Goal: Task Accomplishment & Management: Complete application form

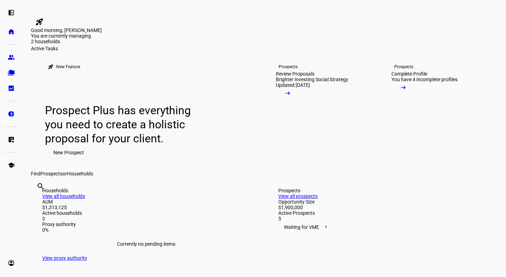
click at [71, 159] on span "New Prospect" at bounding box center [68, 152] width 31 height 14
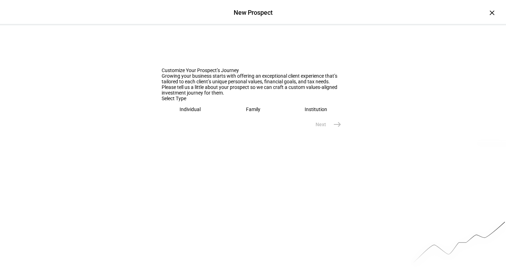
click at [245, 117] on eth-mega-radio-button "Family" at bounding box center [252, 109] width 57 height 16
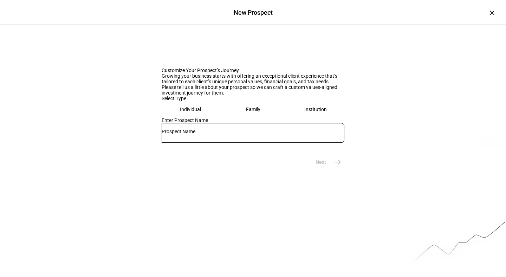
click at [214, 134] on input "text" at bounding box center [252, 131] width 183 height 6
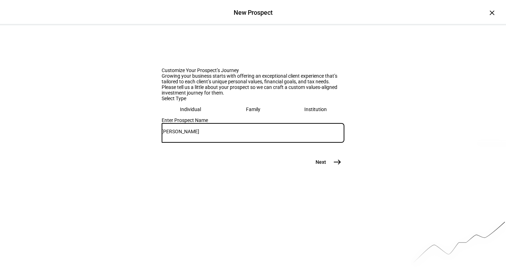
scroll to position [54, 0]
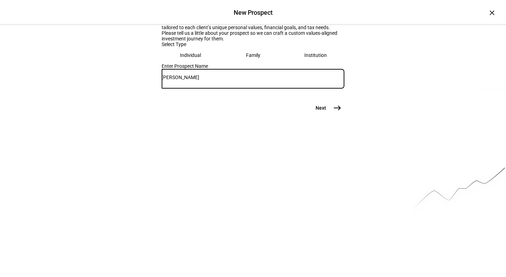
type input "[PERSON_NAME]"
click at [333, 112] on mat-icon "east" at bounding box center [337, 108] width 8 height 8
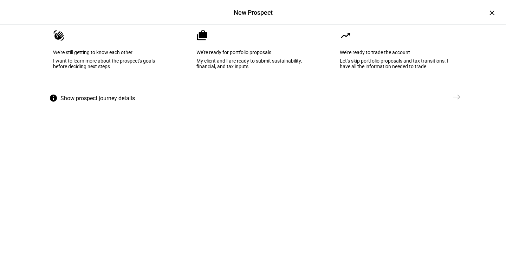
click at [136, 69] on div "I want to learn more about the prospect's goals before deciding next steps" at bounding box center [109, 63] width 113 height 11
click at [457, 101] on mat-icon "east" at bounding box center [456, 97] width 8 height 8
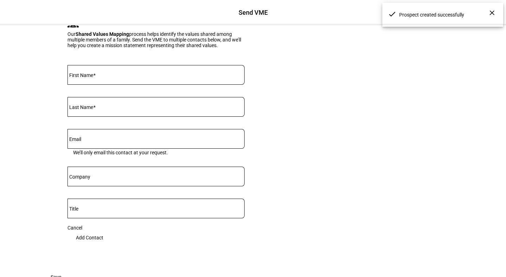
click at [156, 76] on input "First Name" at bounding box center [155, 74] width 177 height 6
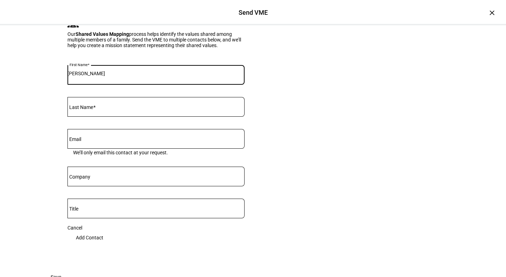
type input "Jennifer"
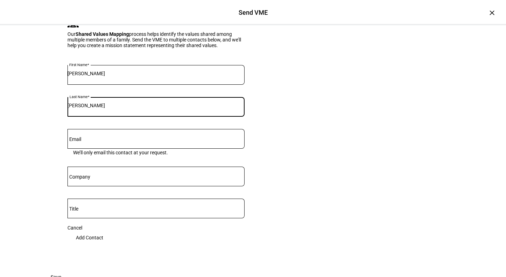
type input "Gassman"
click at [115, 140] on input "Email" at bounding box center [155, 137] width 177 height 6
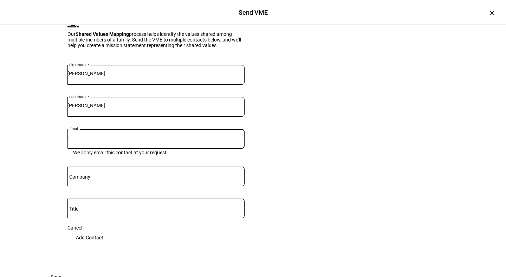
type input "j"
click at [196, 193] on mat-form-field "Company" at bounding box center [155, 179] width 177 height 26
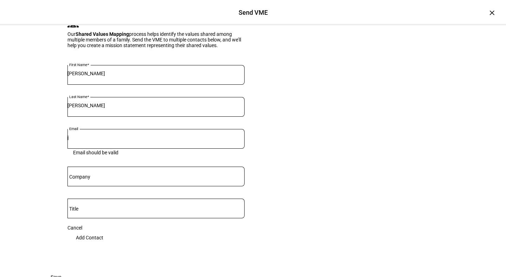
click at [90, 140] on input "j" at bounding box center [155, 137] width 177 height 6
click at [77, 140] on input "j" at bounding box center [155, 137] width 177 height 6
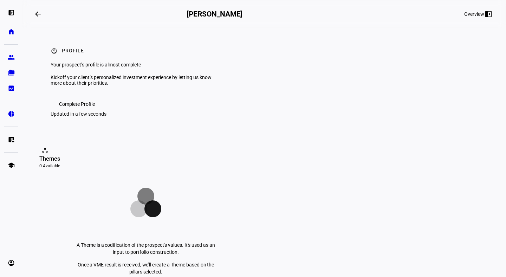
click at [65, 111] on span "Complete Profile" at bounding box center [77, 104] width 36 height 14
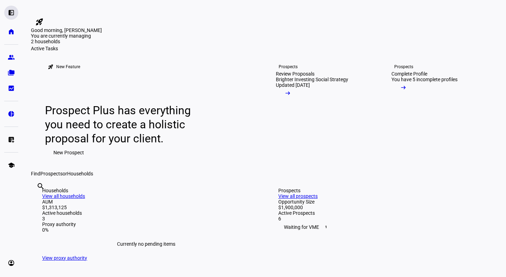
click at [11, 9] on eth-mat-symbol "left_panel_open" at bounding box center [11, 12] width 7 height 7
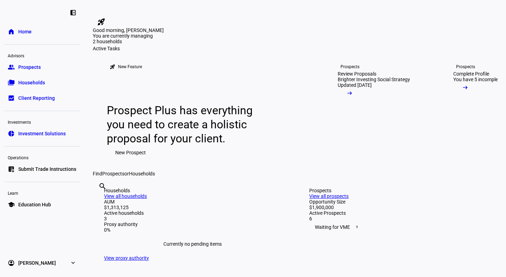
click at [23, 69] on span "Prospects" at bounding box center [29, 67] width 22 height 7
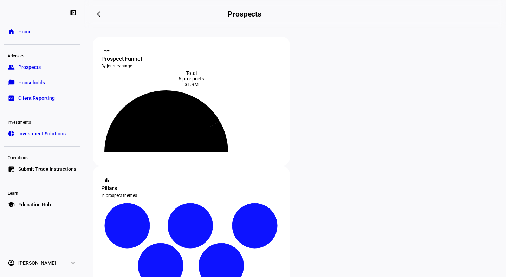
scroll to position [122, 0]
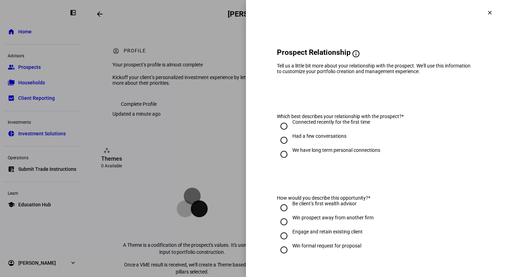
click at [285, 154] on input "We have long term personal connections" at bounding box center [284, 154] width 14 height 14
radio input "true"
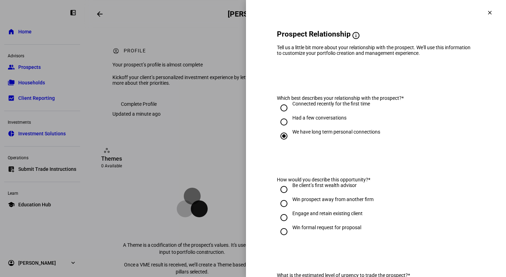
scroll to position [19, 0]
click at [489, 12] on mat-icon "clear" at bounding box center [489, 12] width 6 height 6
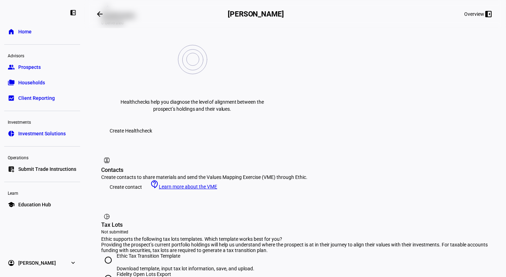
scroll to position [311, 0]
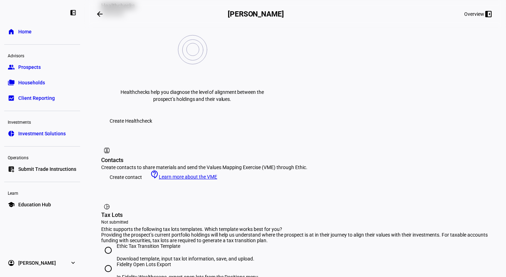
click at [129, 170] on span "Create contact" at bounding box center [126, 177] width 32 height 14
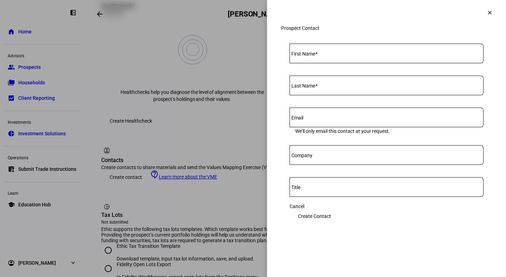
click at [304, 57] on mat-label "First Name" at bounding box center [303, 54] width 24 height 6
click at [304, 55] on input "First Name" at bounding box center [386, 52] width 194 height 6
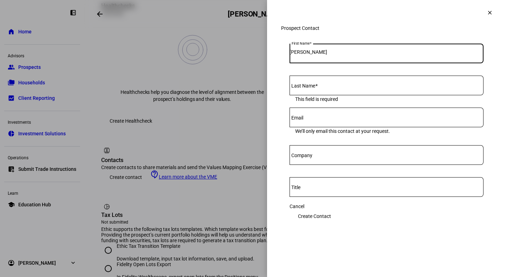
type input "Jennifer"
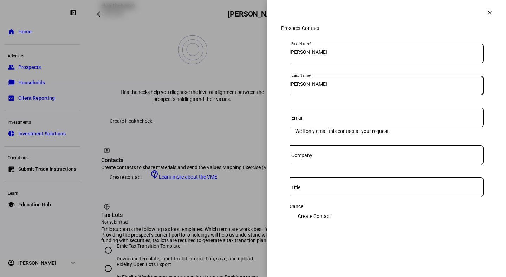
type input "Gassman"
click at [309, 119] on input "Email" at bounding box center [386, 116] width 194 height 6
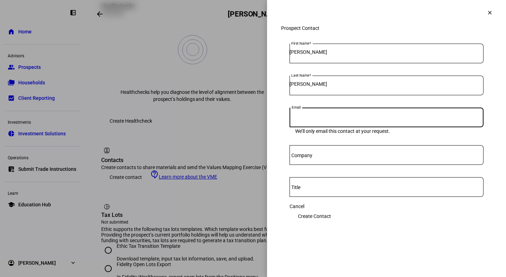
click at [309, 119] on input "Email" at bounding box center [386, 116] width 194 height 6
paste input "jennifer.gassman@gmail.com"
type input "jennifer.gassman@gmail.com"
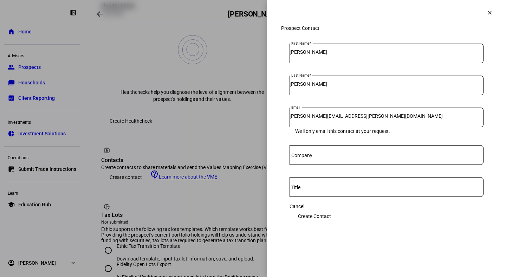
click at [331, 220] on span "Create Contact" at bounding box center [314, 216] width 33 height 14
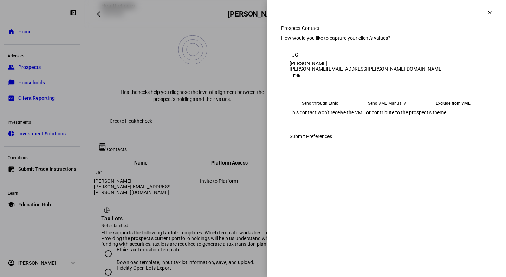
click at [200, 43] on div at bounding box center [253, 138] width 506 height 277
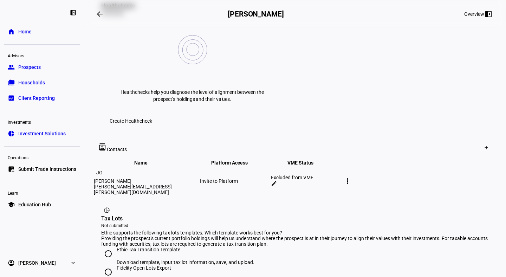
click at [351, 177] on mat-icon "more_vert" at bounding box center [347, 181] width 8 height 8
click at [402, 91] on div at bounding box center [253, 138] width 506 height 277
click at [277, 180] on mat-icon "edit" at bounding box center [274, 183] width 6 height 6
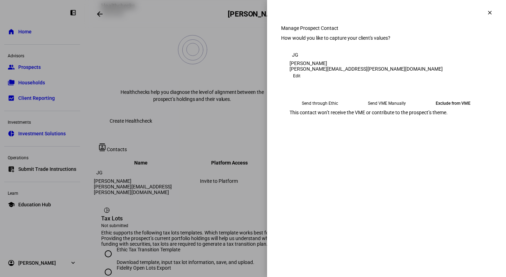
click at [330, 110] on eth-mega-radio-button "Send through Ethic" at bounding box center [319, 103] width 61 height 13
click at [332, 143] on span "Submit Preferences" at bounding box center [310, 136] width 42 height 14
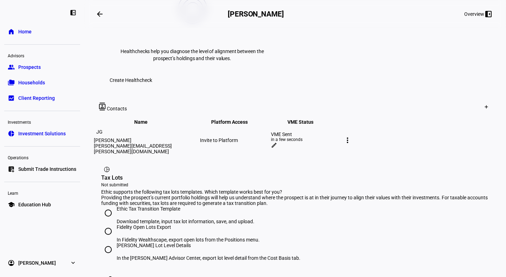
scroll to position [374, 0]
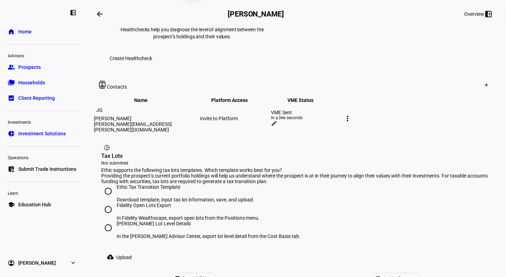
click at [108, 220] on input "Schwab Lot Level Details In the Schwab Advisor Center, export lot level detail …" at bounding box center [108, 227] width 14 height 14
radio input "true"
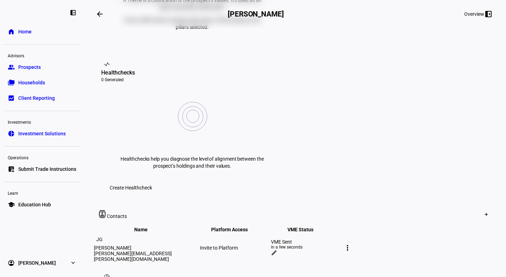
scroll to position [222, 0]
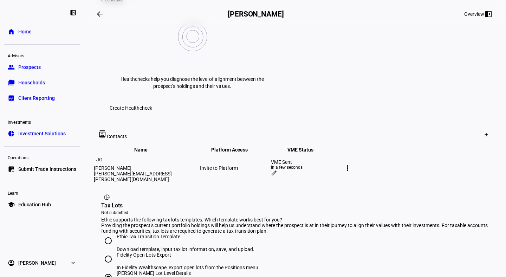
scroll to position [244, 0]
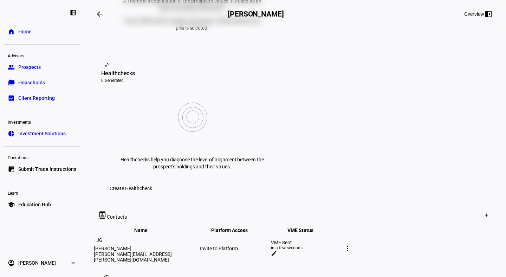
click at [257, 245] on div "Invite to Platform" at bounding box center [235, 248] width 70 height 6
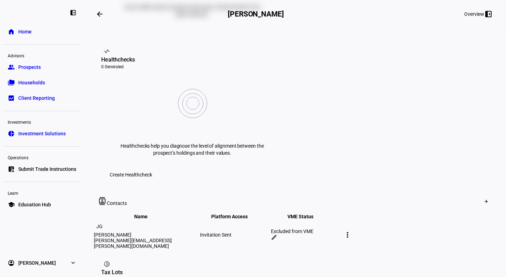
scroll to position [258, 0]
click at [340, 228] on div "Excluded from VME" at bounding box center [306, 231] width 70 height 6
click at [277, 233] on mat-icon "edit" at bounding box center [274, 236] width 6 height 6
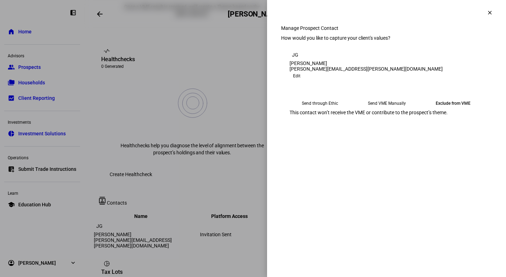
click at [367, 110] on eth-mega-radio-button "Send VME Manually" at bounding box center [386, 103] width 61 height 13
click at [321, 110] on eth-mega-radio-button "Send through Ethic" at bounding box center [319, 103] width 61 height 13
click at [332, 143] on span "Submit Preferences" at bounding box center [310, 136] width 42 height 14
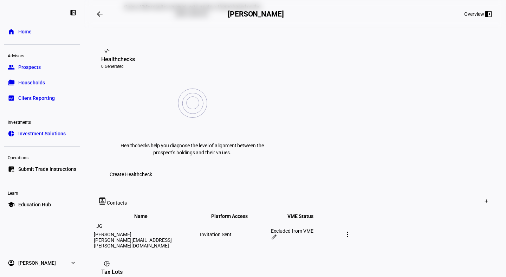
click at [277, 233] on mat-icon "edit" at bounding box center [274, 236] width 6 height 6
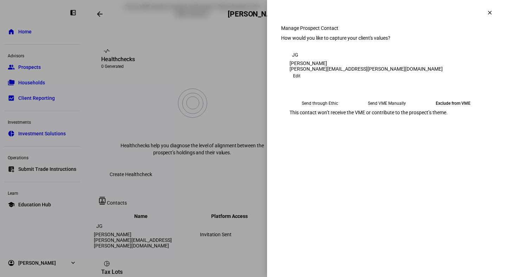
click at [335, 110] on eth-mega-radio-button "Send through Ethic" at bounding box center [319, 103] width 61 height 13
click at [300, 80] on span "Edit" at bounding box center [296, 76] width 7 height 8
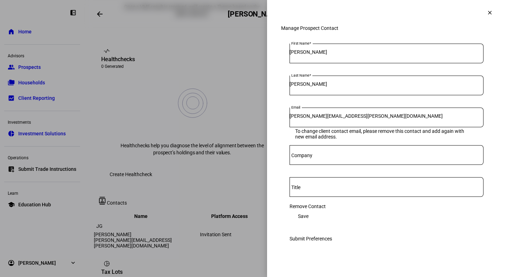
click at [486, 9] on mat-icon "clear" at bounding box center [489, 12] width 6 height 6
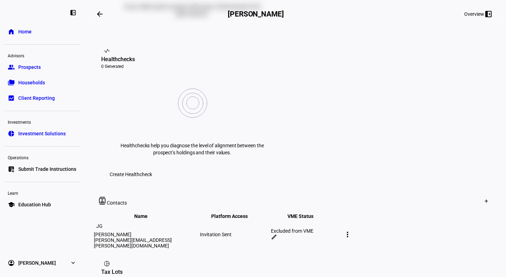
click at [340, 228] on div "Excluded from VME edit" at bounding box center [306, 234] width 70 height 13
click at [277, 233] on mat-icon "edit" at bounding box center [274, 236] width 6 height 6
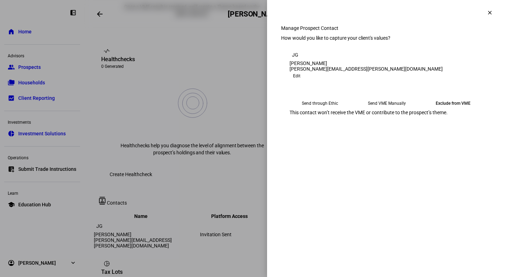
click at [382, 110] on eth-mega-radio-button "Send VME Manually" at bounding box center [386, 103] width 61 height 13
click at [303, 110] on eth-mega-radio-button "Send through Ethic" at bounding box center [319, 103] width 61 height 13
click at [315, 106] on eth-mega-radio-button "Send through Ethic" at bounding box center [319, 103] width 60 height 13
click at [488, 13] on mat-icon "clear" at bounding box center [489, 12] width 6 height 6
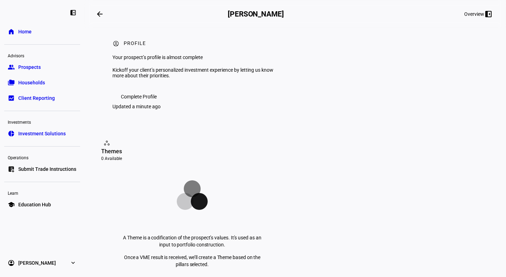
scroll to position [8, 0]
click at [136, 103] on span "Complete Profile" at bounding box center [139, 96] width 36 height 14
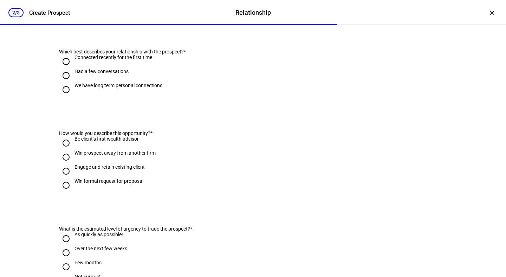
scroll to position [0, 0]
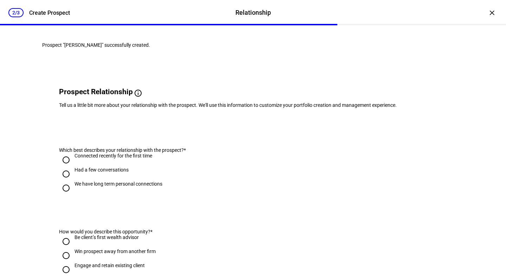
click at [244, 15] on div "Relationship" at bounding box center [252, 12] width 35 height 9
click at [59, 15] on div "Create Prospect" at bounding box center [49, 12] width 41 height 7
click at [65, 195] on input "We have long term personal connections" at bounding box center [66, 188] width 14 height 14
radio input "true"
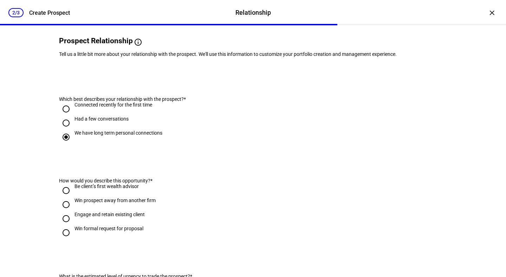
scroll to position [159, 0]
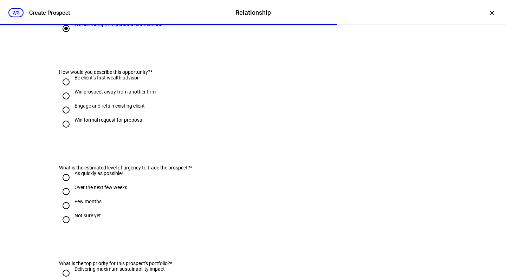
click at [65, 198] on input "Over the next few weeks" at bounding box center [66, 191] width 14 height 14
radio input "true"
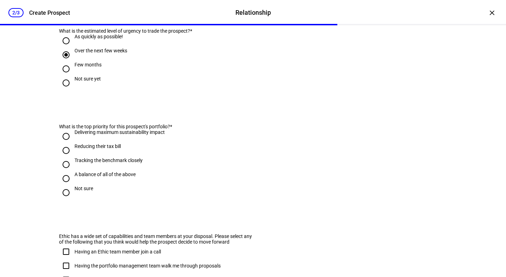
click at [67, 185] on input "A balance of all of the above" at bounding box center [66, 178] width 14 height 14
radio input "true"
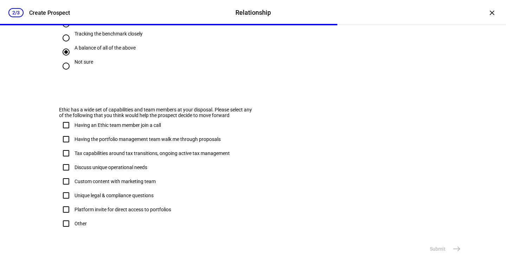
scroll to position [437, 0]
click at [67, 213] on input "Platform invite for direct access to portfolios" at bounding box center [66, 209] width 14 height 14
checkbox input "true"
click at [436, 250] on eth-stepper-button "Submit east" at bounding box center [444, 249] width 38 height 14
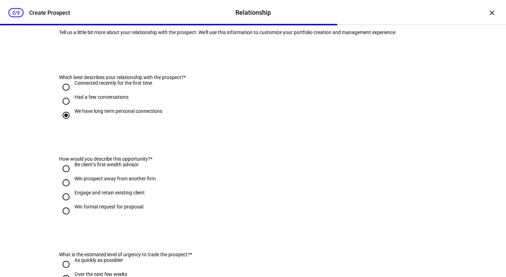
scroll to position [70, 0]
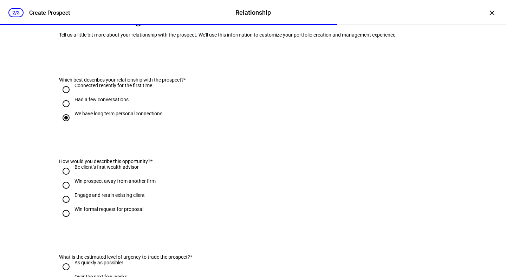
click at [66, 206] on input "Engage and retain existing client" at bounding box center [66, 199] width 14 height 14
radio input "true"
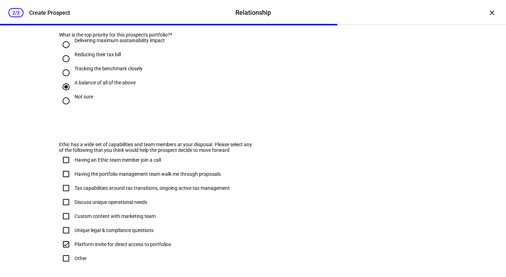
scroll to position [459, 0]
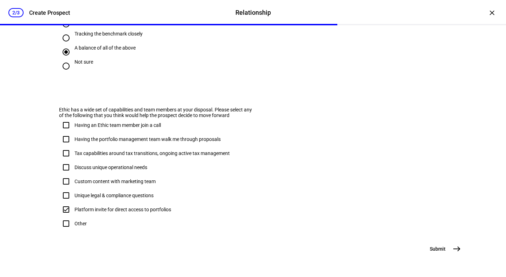
click at [456, 249] on mat-icon "east" at bounding box center [456, 248] width 8 height 8
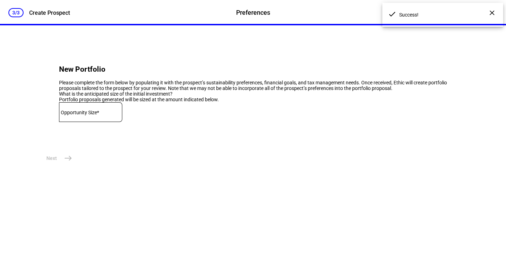
scroll to position [0, 0]
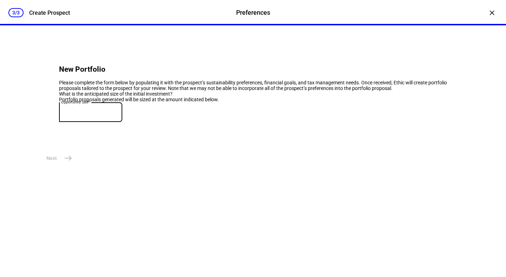
click at [105, 113] on input at bounding box center [90, 111] width 63 height 6
type input "830,000"
click at [70, 162] on mat-icon "east" at bounding box center [68, 158] width 8 height 8
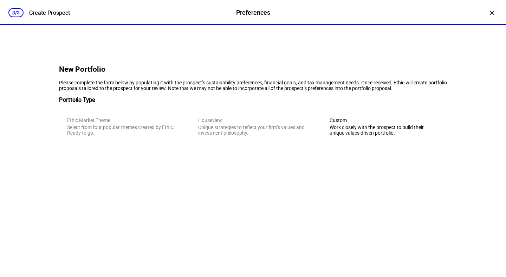
click at [363, 123] on div "Custom" at bounding box center [383, 120] width 109 height 6
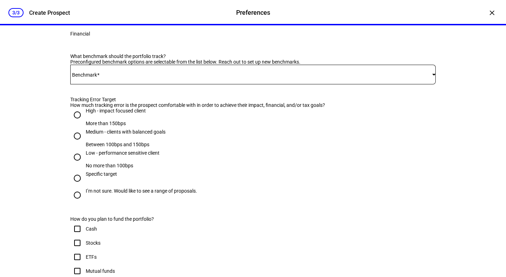
scroll to position [497, 0]
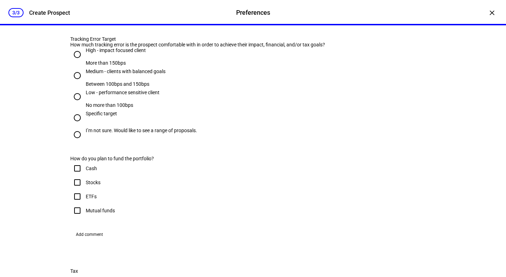
click at [146, 17] on span at bounding box center [251, 14] width 362 height 6
click at [131, 156] on span "iShares MSCI ACWI ETF - ACWI" at bounding box center [110, 159] width 67 height 6
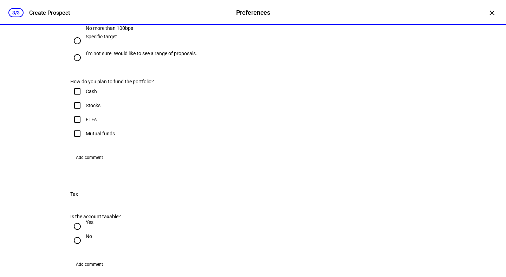
radio input "true"
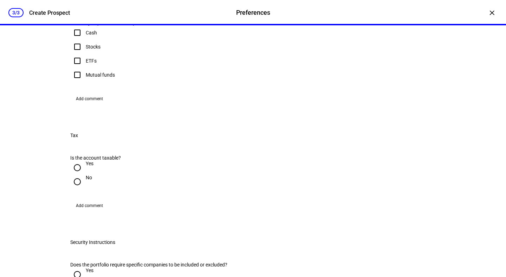
scroll to position [689, 0]
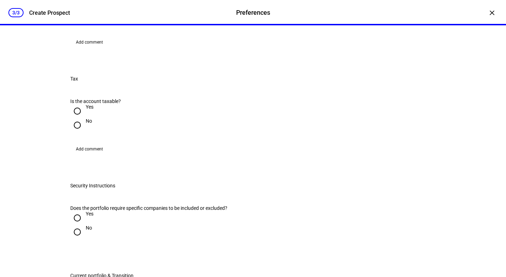
checkbox input "true"
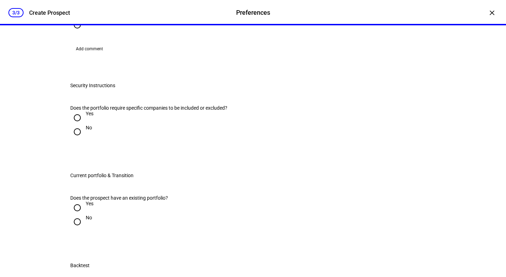
click at [78, 32] on input "No" at bounding box center [77, 25] width 14 height 14
radio input "true"
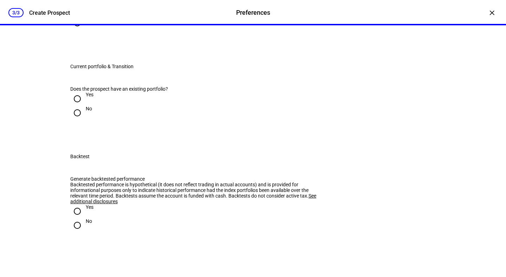
scroll to position [950, 0]
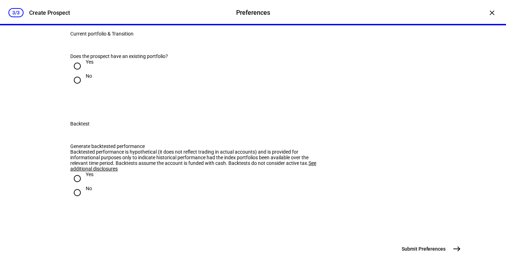
radio input "true"
click at [77, 73] on input "Yes" at bounding box center [77, 66] width 14 height 14
radio input "true"
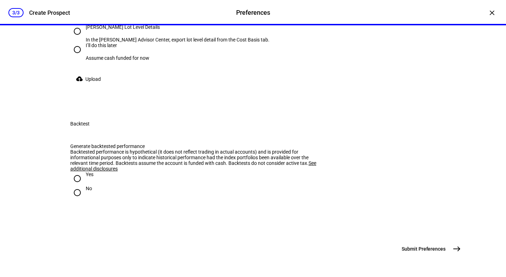
radio input "true"
click at [81, 38] on input "Schwab Lot Level Details In the Schwab Advisor Center, export lot level detail …" at bounding box center [77, 31] width 14 height 14
radio input "true"
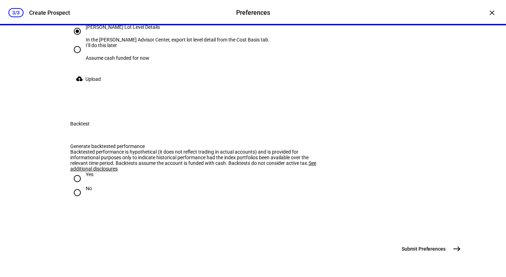
scroll to position [1201, 0]
click at [80, 57] on input "I’ll do this later Assume cash funded for now" at bounding box center [77, 49] width 14 height 14
radio input "true"
click at [81, 192] on input "No" at bounding box center [77, 192] width 14 height 14
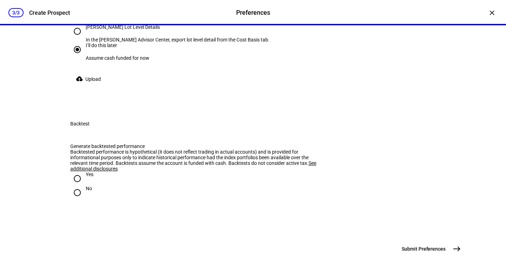
radio input "true"
click at [457, 249] on mat-icon "east" at bounding box center [456, 248] width 8 height 8
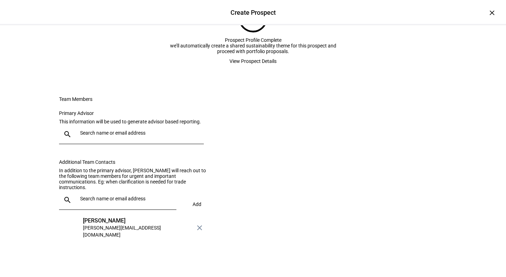
scroll to position [0, 0]
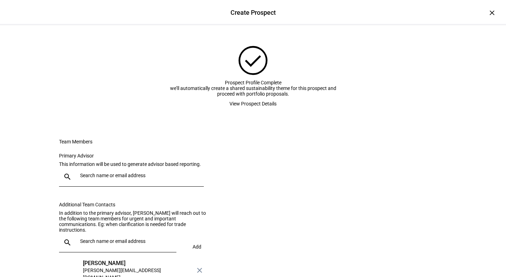
click at [258, 111] on span "View Prospect Details" at bounding box center [252, 104] width 47 height 14
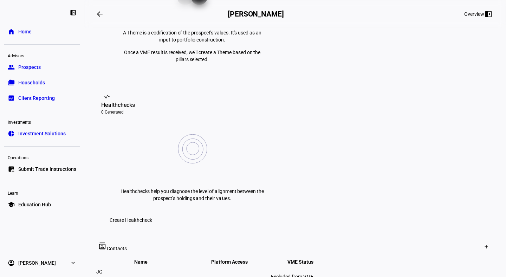
scroll to position [330, 0]
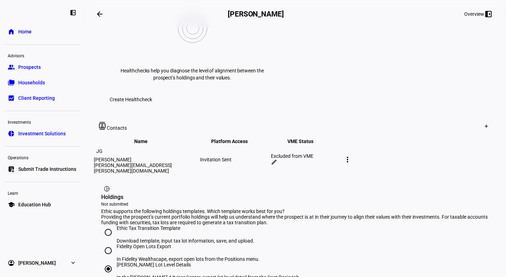
click at [269, 157] on div "Invitation Sent" at bounding box center [235, 160] width 70 height 6
click at [351, 155] on mat-icon "more_vert" at bounding box center [347, 159] width 8 height 8
click at [449, 77] on span "Edit contact" at bounding box center [461, 80] width 26 height 6
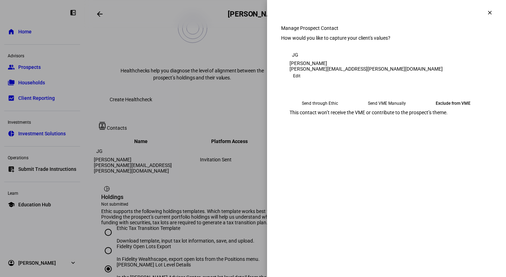
click at [490, 12] on mat-icon "clear" at bounding box center [489, 12] width 6 height 6
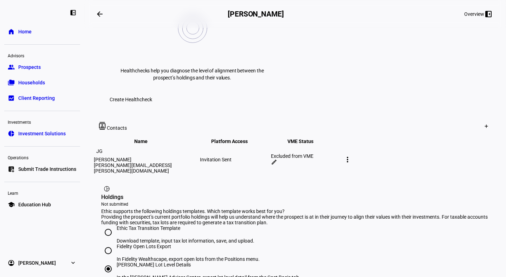
scroll to position [0, 0]
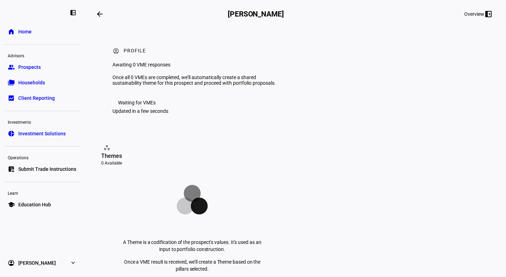
click at [33, 68] on span "Prospects" at bounding box center [29, 67] width 22 height 7
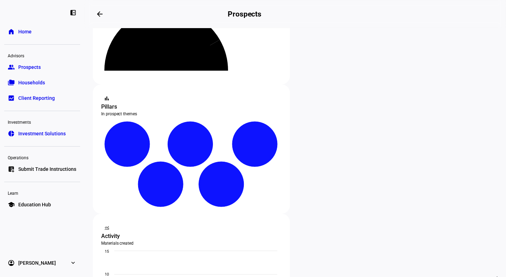
scroll to position [230, 0]
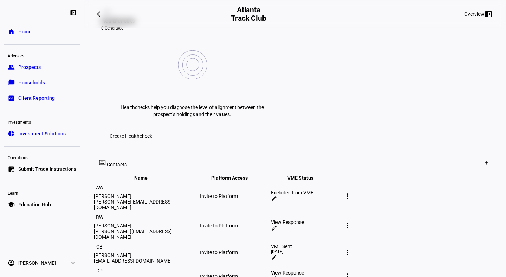
scroll to position [326, 0]
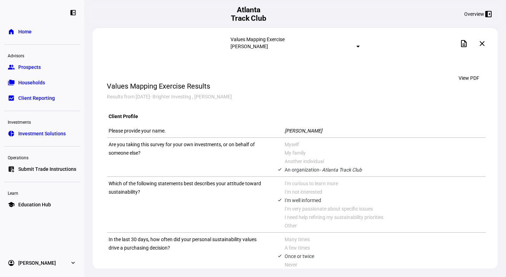
click at [32, 66] on span "Prospects" at bounding box center [29, 67] width 22 height 7
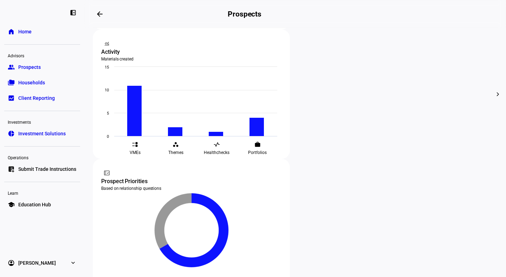
scroll to position [339, 0]
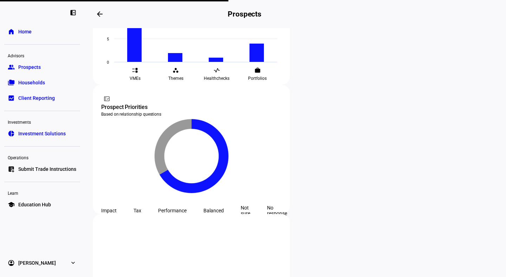
scroll to position [330, 0]
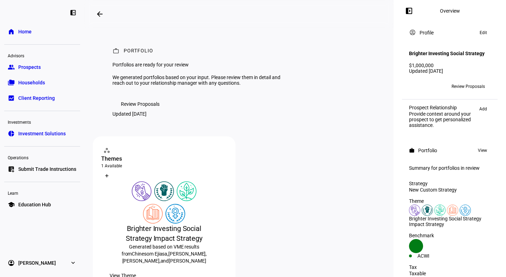
click at [153, 111] on span "Review Proposals" at bounding box center [140, 104] width 39 height 14
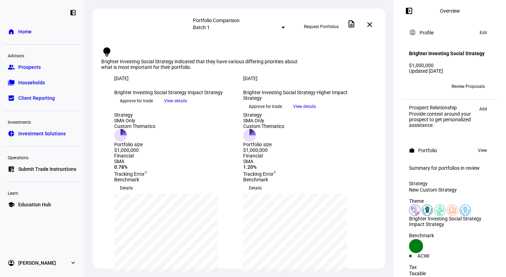
click at [187, 106] on span "View details" at bounding box center [175, 100] width 23 height 11
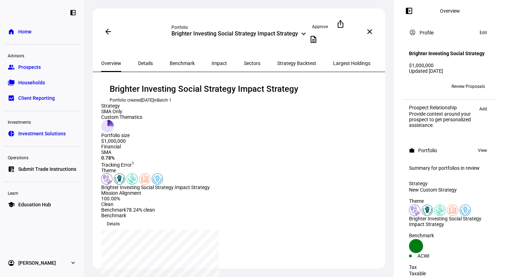
click at [106, 28] on span at bounding box center [108, 31] width 17 height 17
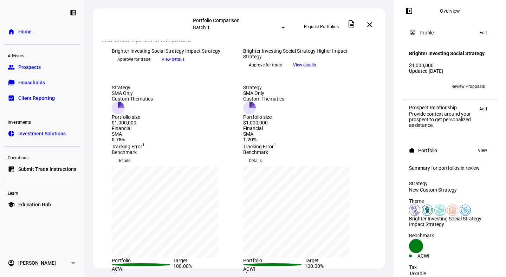
scroll to position [58, 0]
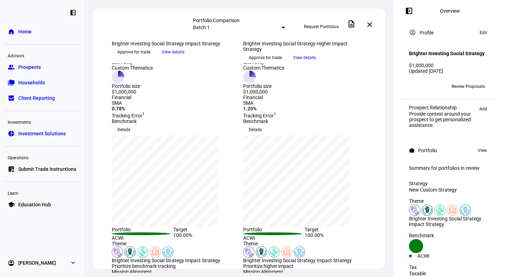
click at [150, 58] on span "Approve for trade" at bounding box center [133, 51] width 33 height 11
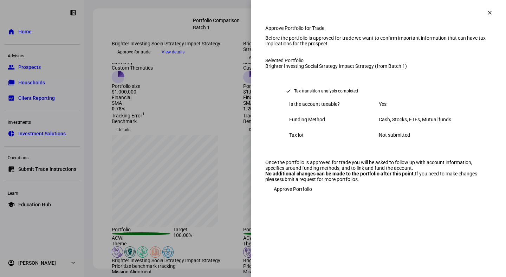
scroll to position [0, 0]
click at [312, 196] on span "Approve Portfolio" at bounding box center [292, 189] width 38 height 14
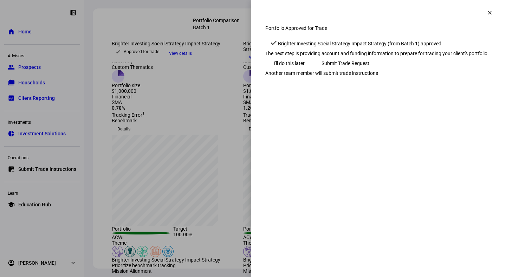
click at [433, 49] on div "check Brighter Investing Social Strategy Impact Strategy (from Batch 1) approved" at bounding box center [355, 42] width 180 height 15
click at [369, 70] on span "Submit Trade Request" at bounding box center [345, 63] width 48 height 14
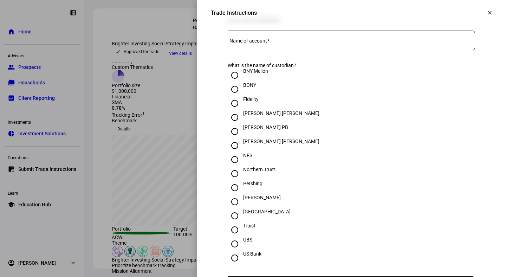
scroll to position [0, 0]
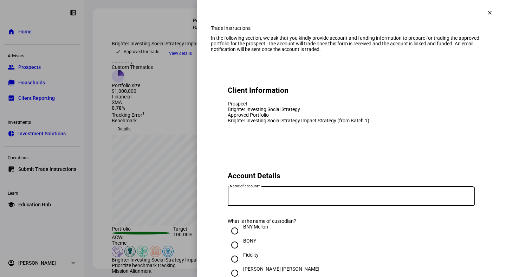
click at [280, 197] on input "Name of account" at bounding box center [350, 195] width 247 height 6
type input "B"
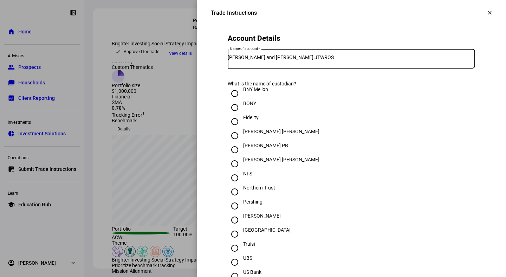
scroll to position [187, 0]
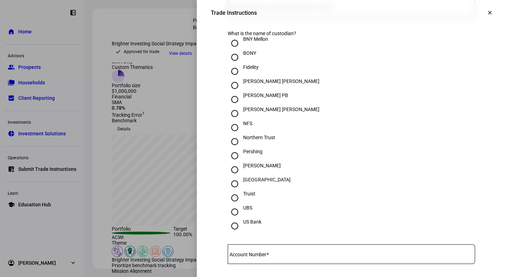
type input "Brandon and Kelsey Russell JTWROS"
click at [234, 177] on input "Schwab" at bounding box center [234, 170] width 14 height 14
radio input "true"
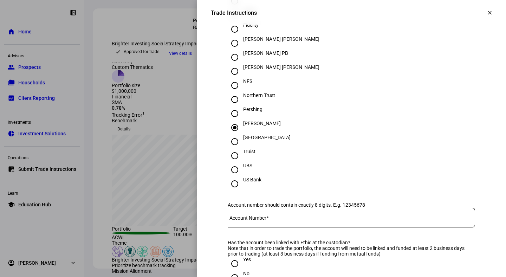
scroll to position [316, 0]
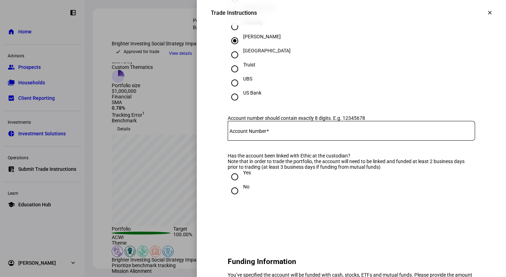
click at [233, 184] on input "Yes" at bounding box center [234, 177] width 14 height 14
radio input "true"
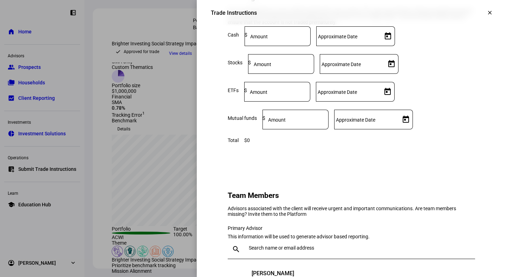
scroll to position [586, 0]
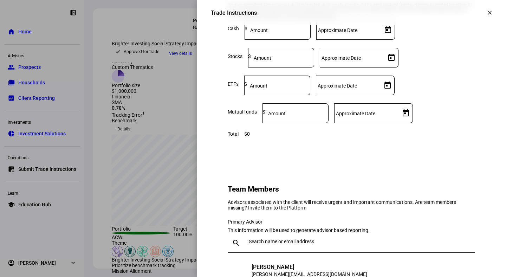
click at [271, 61] on mat-label "Amount" at bounding box center [262, 58] width 18 height 6
type input "244,000"
click at [373, 209] on eth-form-card "Team Members Advisors associated with the client will receive urgent and import…" at bounding box center [351, 257] width 281 height 191
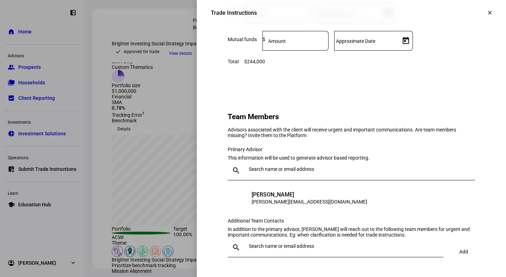
scroll to position [738, 0]
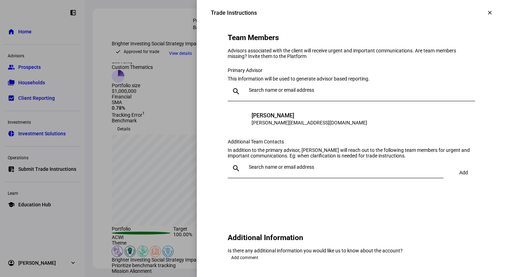
click at [296, 101] on div at bounding box center [357, 91] width 223 height 20
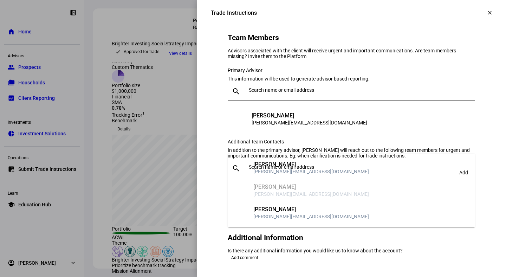
click at [278, 165] on div "[PERSON_NAME]" at bounding box center [310, 164] width 115 height 7
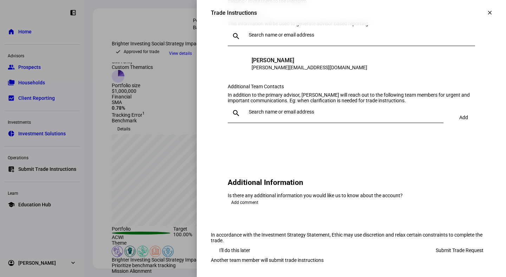
scroll to position [846, 0]
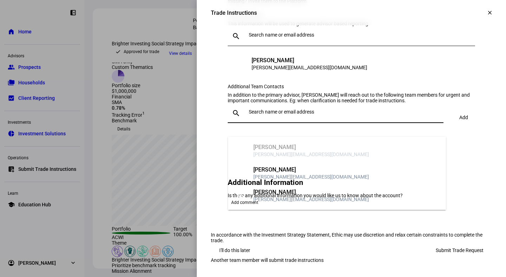
click at [272, 114] on input "text" at bounding box center [345, 112] width 192 height 6
click at [219, 109] on eth-form-card "Team Members Advisors associated with the client will receive urgent and import…" at bounding box center [351, 50] width 281 height 191
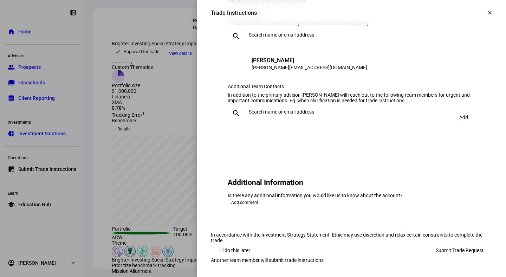
scroll to position [885, 0]
click at [269, 103] on div at bounding box center [342, 113] width 192 height 20
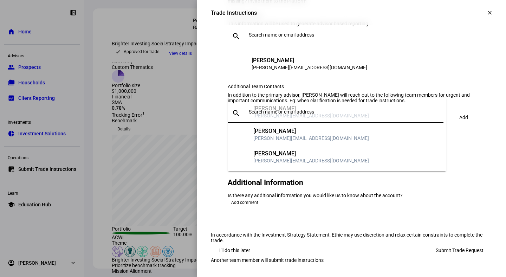
click at [262, 127] on div "[PERSON_NAME]" at bounding box center [310, 130] width 115 height 7
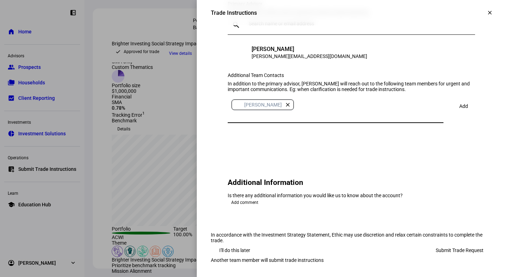
scroll to position [905, 0]
click at [249, 198] on span "Add comment" at bounding box center [244, 202] width 27 height 8
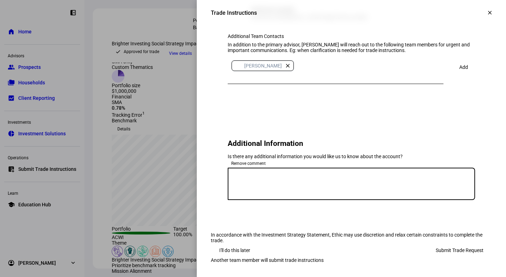
click at [247, 192] on textarea at bounding box center [350, 183] width 247 height 21
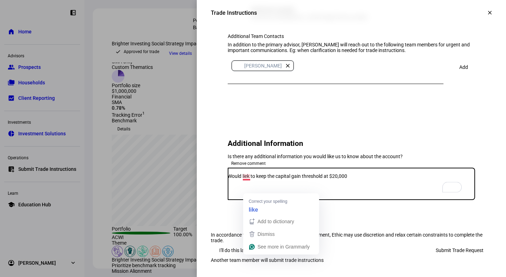
click at [253, 188] on textarea "Would liek to keep the capital gain threshold at $20,000" at bounding box center [350, 183] width 247 height 21
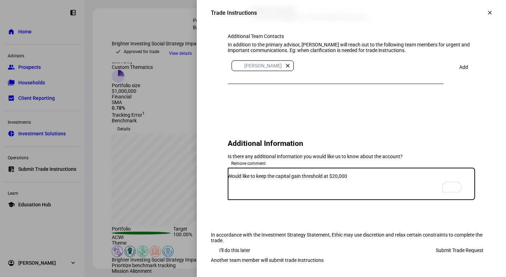
scroll to position [943, 0]
type textarea "Would like to keep the capital gain threshold at $20,000"
click at [392, 196] on eth-form-card "Additional Information Is there any additional information you would like us to…" at bounding box center [351, 169] width 281 height 107
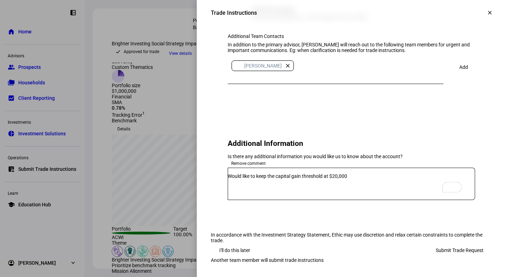
click at [463, 243] on span "Submit Trade Request" at bounding box center [459, 250] width 48 height 14
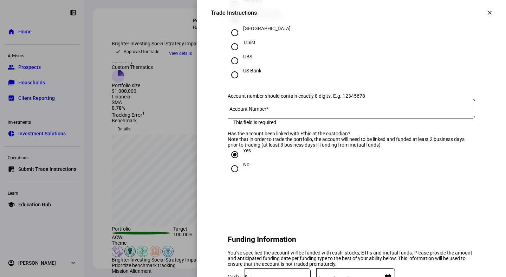
scroll to position [338, 0]
click at [249, 112] on mat-label "Account Number" at bounding box center [247, 109] width 37 height 6
click at [249, 110] on input "Account Number" at bounding box center [350, 108] width 247 height 6
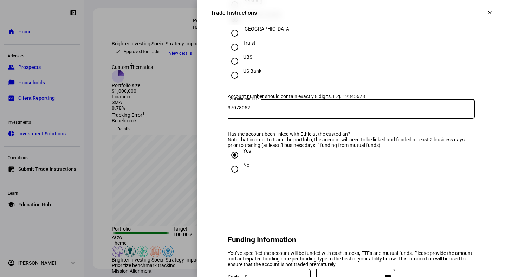
type input "37078052"
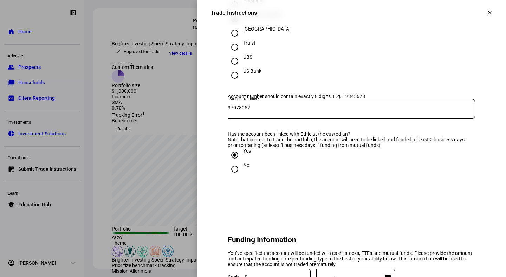
click at [284, 137] on div "Has the account been linked with Ethic at the custodian?" at bounding box center [350, 134] width 247 height 6
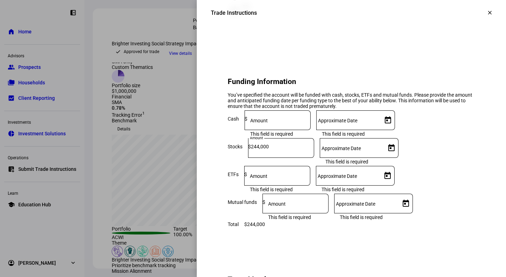
scroll to position [538, 0]
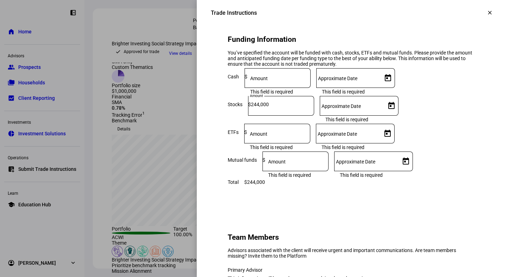
click at [268, 81] on mat-label "Amount" at bounding box center [259, 78] width 18 height 6
click at [267, 137] on mat-label "Amount" at bounding box center [259, 134] width 18 height 6
type input "0"
click at [285, 164] on mat-label "Amount" at bounding box center [277, 162] width 18 height 6
type input "0"
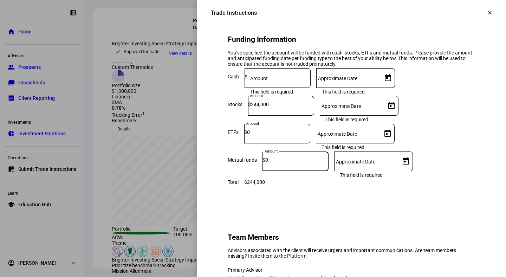
click at [323, 202] on eth-form-card "Funding Information You’ve specified the account will be funded with cash, stoc…" at bounding box center [351, 106] width 281 height 189
click at [310, 79] on input at bounding box center [278, 77] width 63 height 6
type input "0"
click at [393, 252] on div "Client Information Prospect Brighter Investing Social Strategy Approved Portfol…" at bounding box center [351, 26] width 281 height 1003
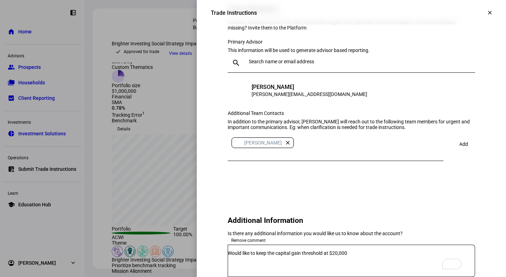
scroll to position [943, 0]
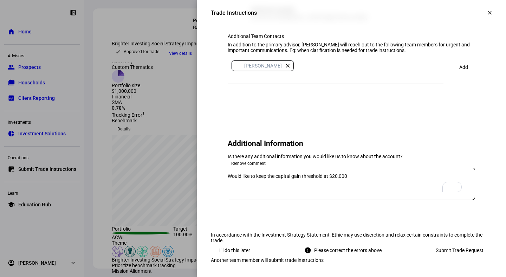
click at [455, 243] on span "Submit Trade Request" at bounding box center [459, 250] width 48 height 14
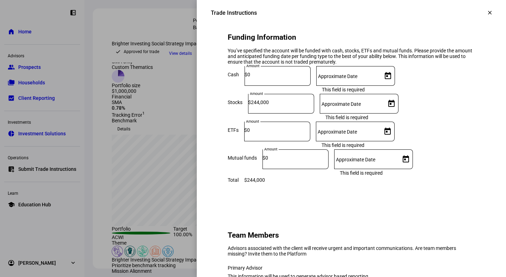
scroll to position [559, 0]
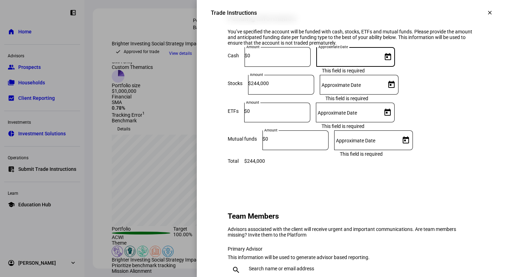
click at [379, 58] on input "Approximate Date" at bounding box center [347, 56] width 63 height 6
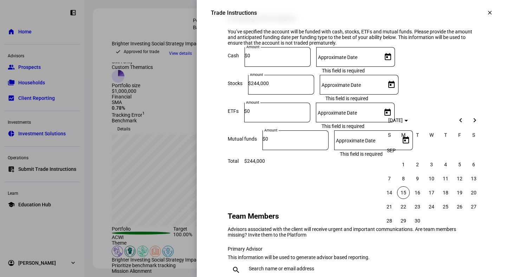
click at [406, 192] on span "15" at bounding box center [403, 192] width 13 height 13
type input "9/15/2025"
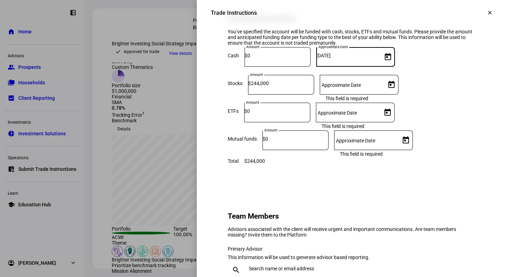
click at [361, 88] on mat-label "Approximate Date" at bounding box center [340, 85] width 39 height 6
click at [383, 86] on input "Approximate Date" at bounding box center [350, 83] width 63 height 6
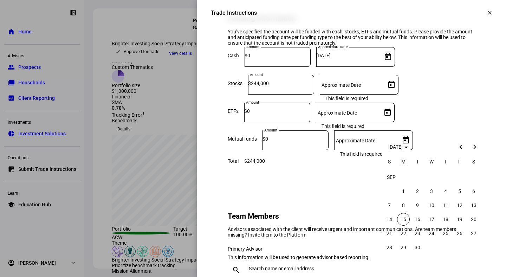
click at [405, 218] on span "15" at bounding box center [403, 219] width 13 height 13
type input "9/15/2025"
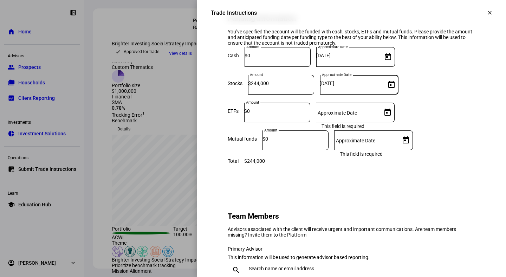
click at [379, 114] on input "Approximate Date" at bounding box center [347, 111] width 63 height 6
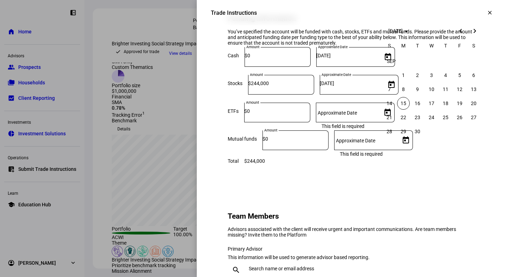
click at [396, 148] on div at bounding box center [253, 138] width 506 height 277
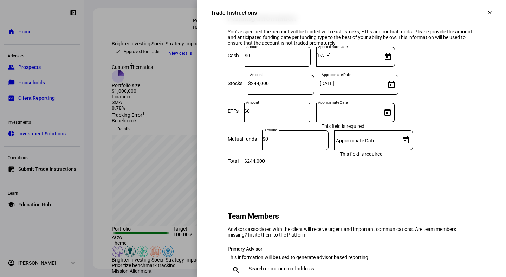
click at [379, 114] on input "Approximate Date" at bounding box center [347, 111] width 63 height 6
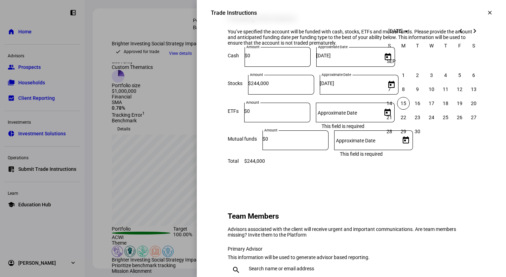
click at [406, 97] on span "15" at bounding box center [403, 103] width 13 height 13
type input "9/15/2025"
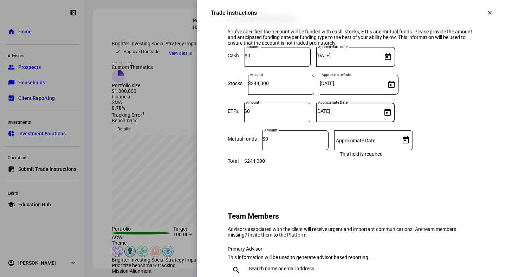
click at [375, 143] on mat-label "Approximate Date" at bounding box center [355, 141] width 39 height 6
click at [397, 141] on input "Approximate Date" at bounding box center [365, 139] width 63 height 6
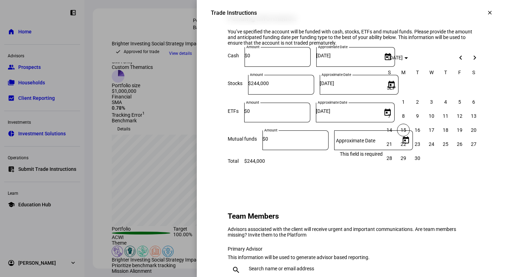
click at [404, 128] on span "15" at bounding box center [403, 130] width 13 height 13
type input "9/15/2025"
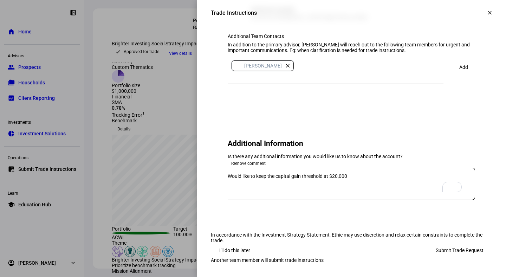
click at [440, 243] on span "Submit Trade Request" at bounding box center [459, 250] width 48 height 14
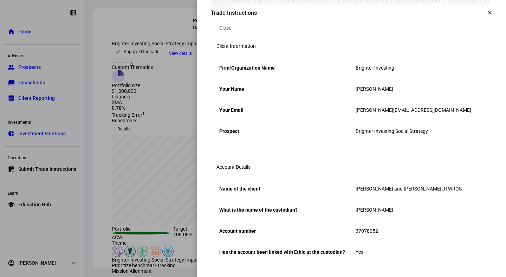
scroll to position [0, 0]
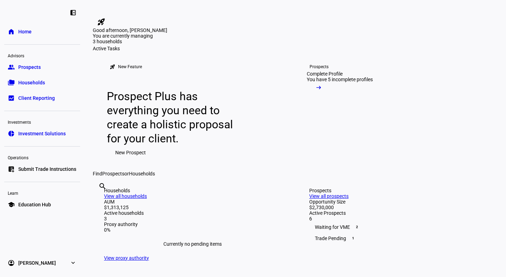
click at [26, 64] on span "Prospects" at bounding box center [29, 67] width 22 height 7
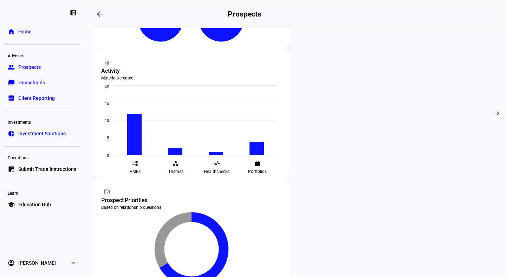
scroll to position [276, 0]
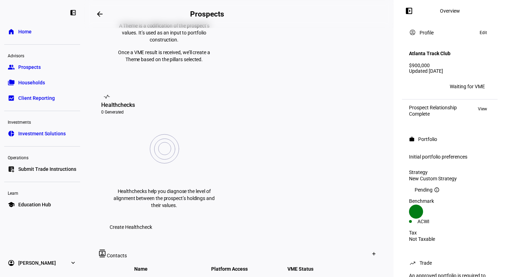
scroll to position [324, 0]
